Goal: Find specific page/section: Find specific page/section

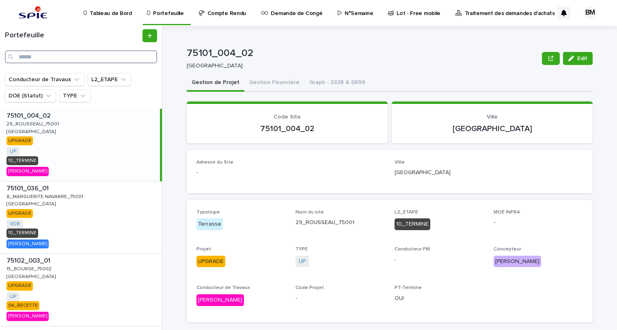
click at [104, 57] on input "Search" at bounding box center [81, 56] width 152 height 13
paste input "**********"
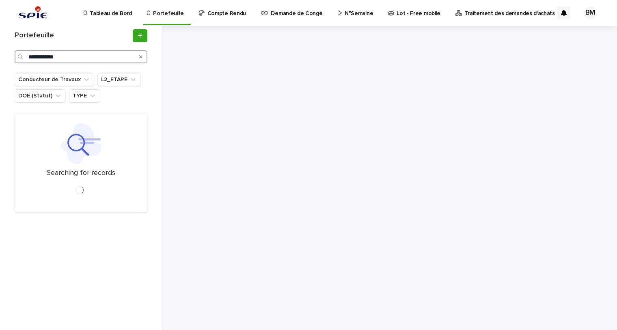
type input "**********"
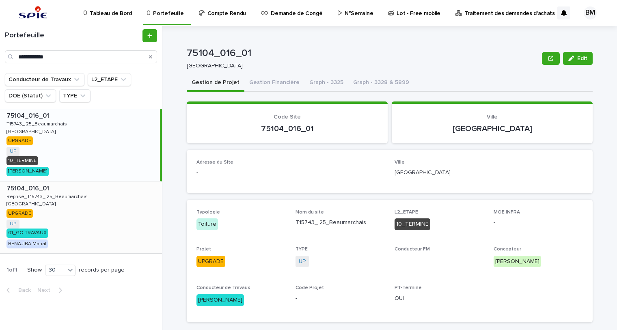
drag, startPoint x: 96, startPoint y: 214, endPoint x: 21, endPoint y: 214, distance: 75.1
click at [96, 214] on div "75104_016_01 75104_016_01 Reprise_T15743_ 25_Beaumarchais Reprise_T15743_ 25_Be…" at bounding box center [81, 218] width 162 height 72
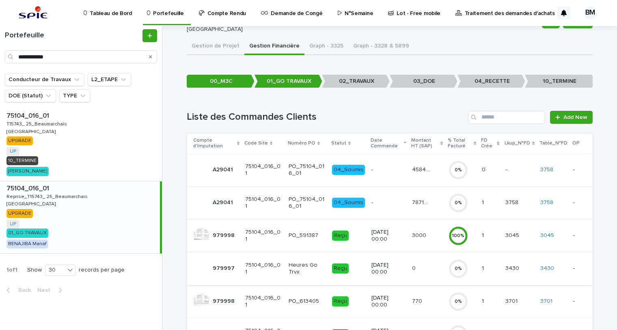
scroll to position [97, 0]
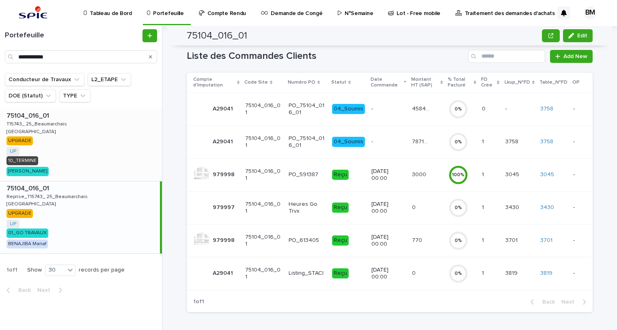
click at [82, 129] on div "75104_016_01 75104_016_01 T15743_ 25_Beaumarchais T15743_ 25_Beaumarchais [GEOG…" at bounding box center [81, 145] width 162 height 72
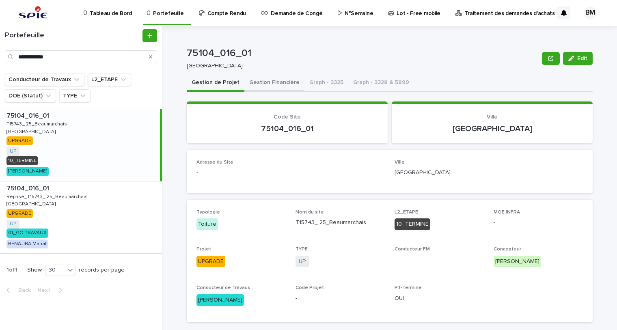
click at [258, 81] on button "Gestion Financière" at bounding box center [274, 83] width 60 height 17
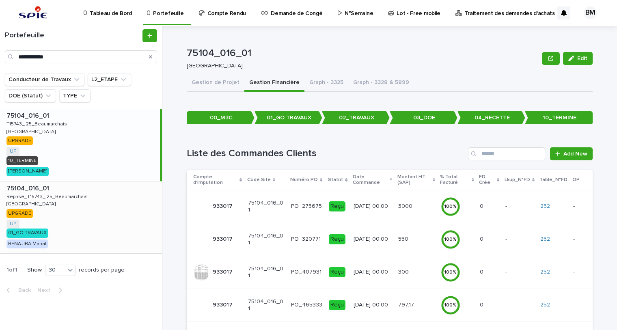
click at [111, 227] on div "75104_016_01 75104_016_01 Reprise_T15743_ 25_Beaumarchais Reprise_T15743_ 25_Be…" at bounding box center [81, 218] width 162 height 72
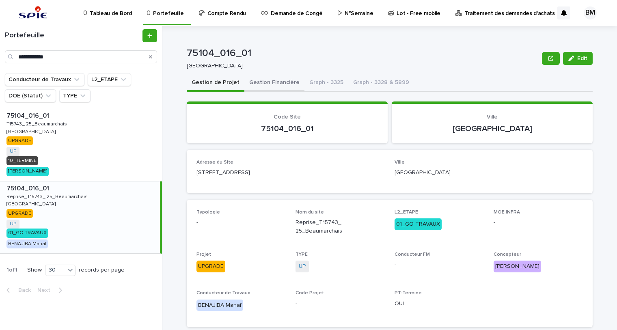
click at [272, 82] on button "Gestion Financière" at bounding box center [274, 83] width 60 height 17
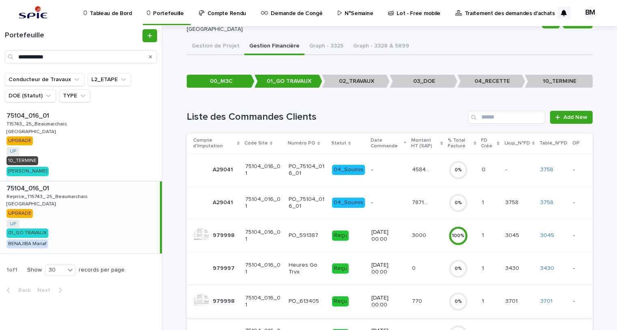
scroll to position [97, 0]
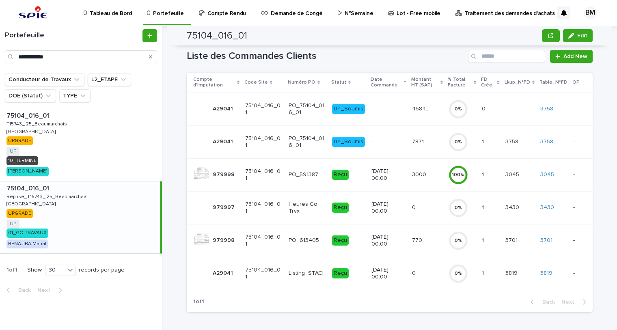
click at [528, 270] on div "3819 3819" at bounding box center [520, 273] width 28 height 13
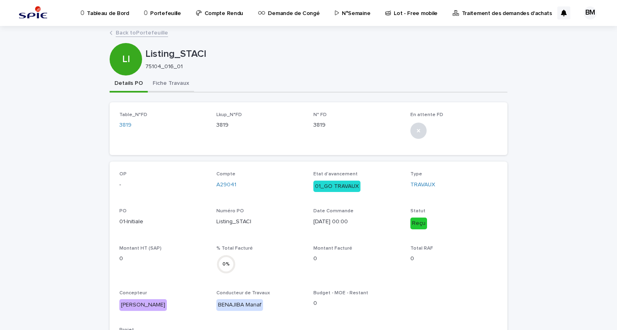
click at [175, 84] on button "Fiche Travaux" at bounding box center [171, 84] width 46 height 17
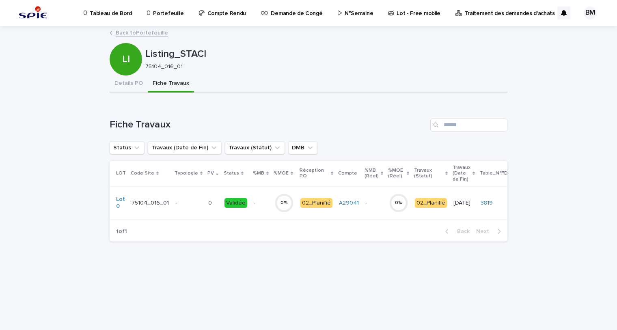
click at [254, 198] on div "- -" at bounding box center [261, 203] width 14 height 13
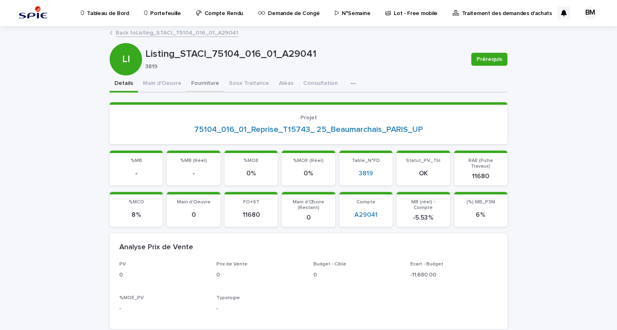
click at [197, 81] on button "Fourniture" at bounding box center [205, 84] width 38 height 17
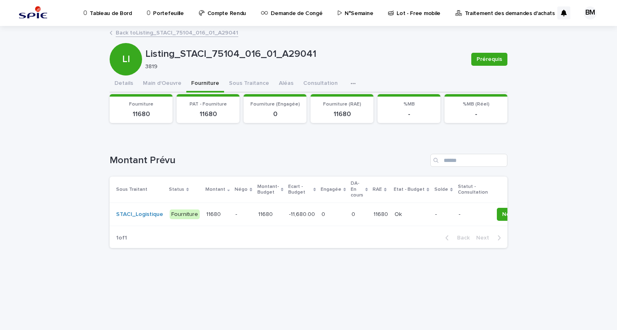
click at [236, 208] on div "-" at bounding box center [244, 214] width 16 height 13
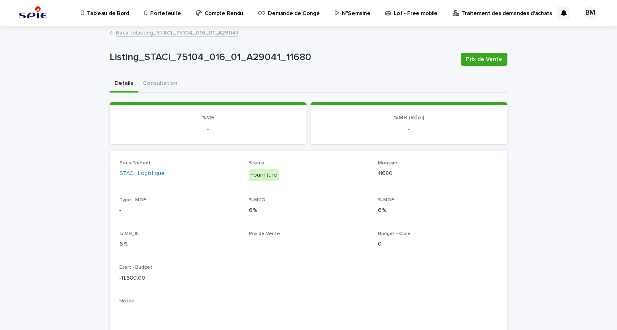
click at [508, 15] on p "Traitement des demandes d'achats" at bounding box center [507, 8] width 90 height 17
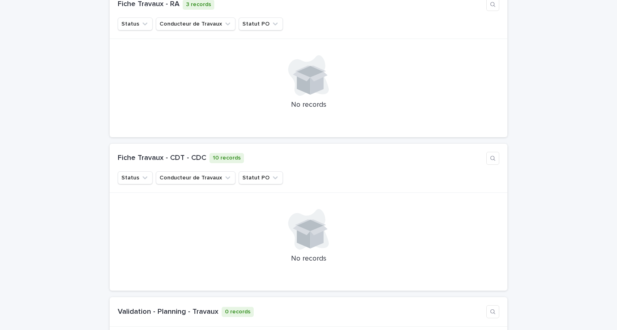
scroll to position [1329, 0]
